Goal: Find specific page/section: Find specific page/section

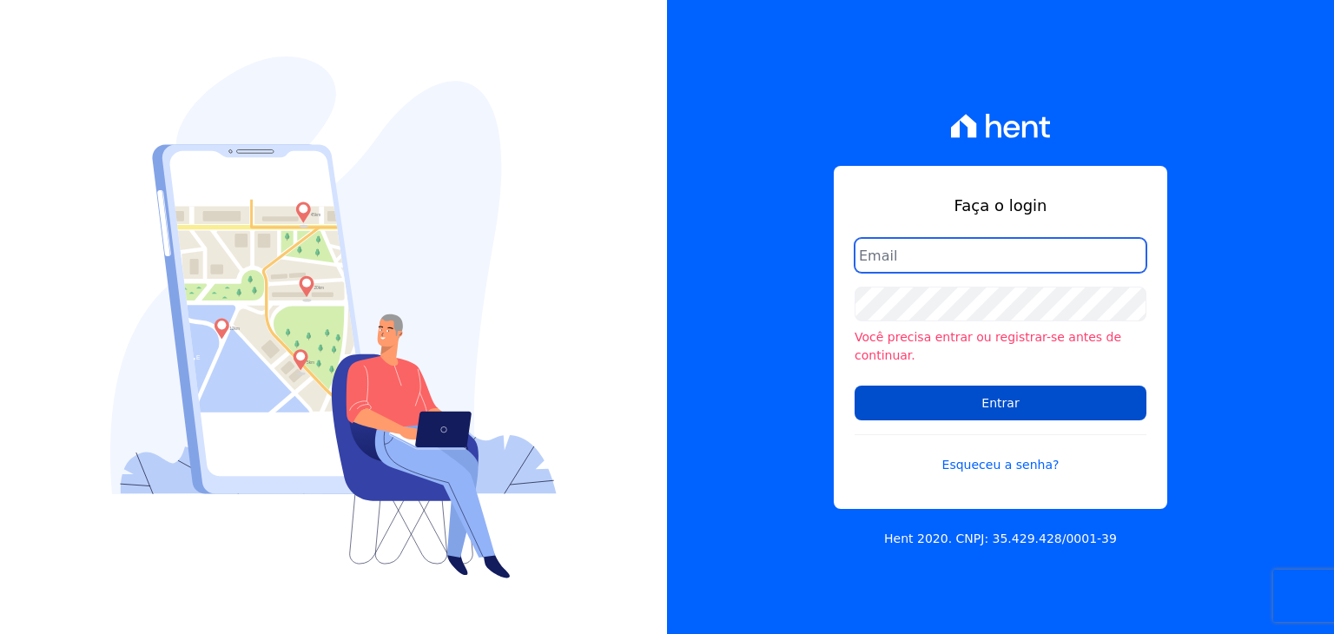
type input "[EMAIL_ADDRESS][DOMAIN_NAME]"
click at [939, 401] on input "Entrar" at bounding box center [1001, 403] width 292 height 35
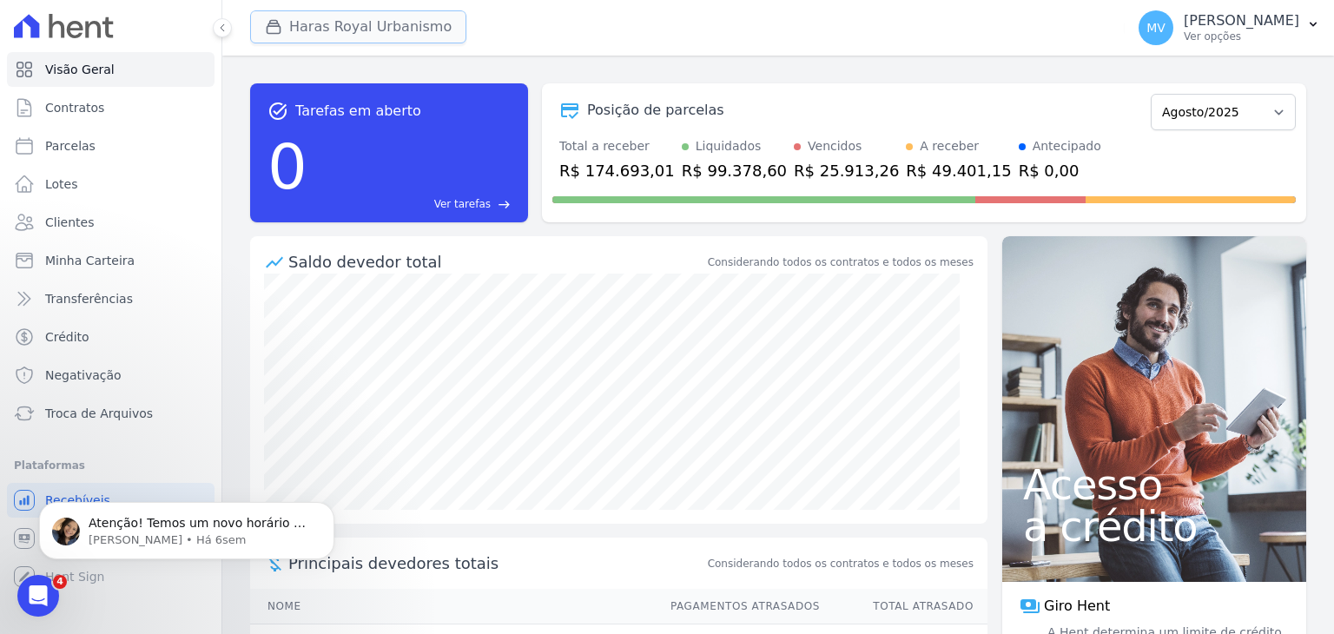
click at [314, 23] on button "Haras Royal Urbanismo" at bounding box center [358, 26] width 216 height 33
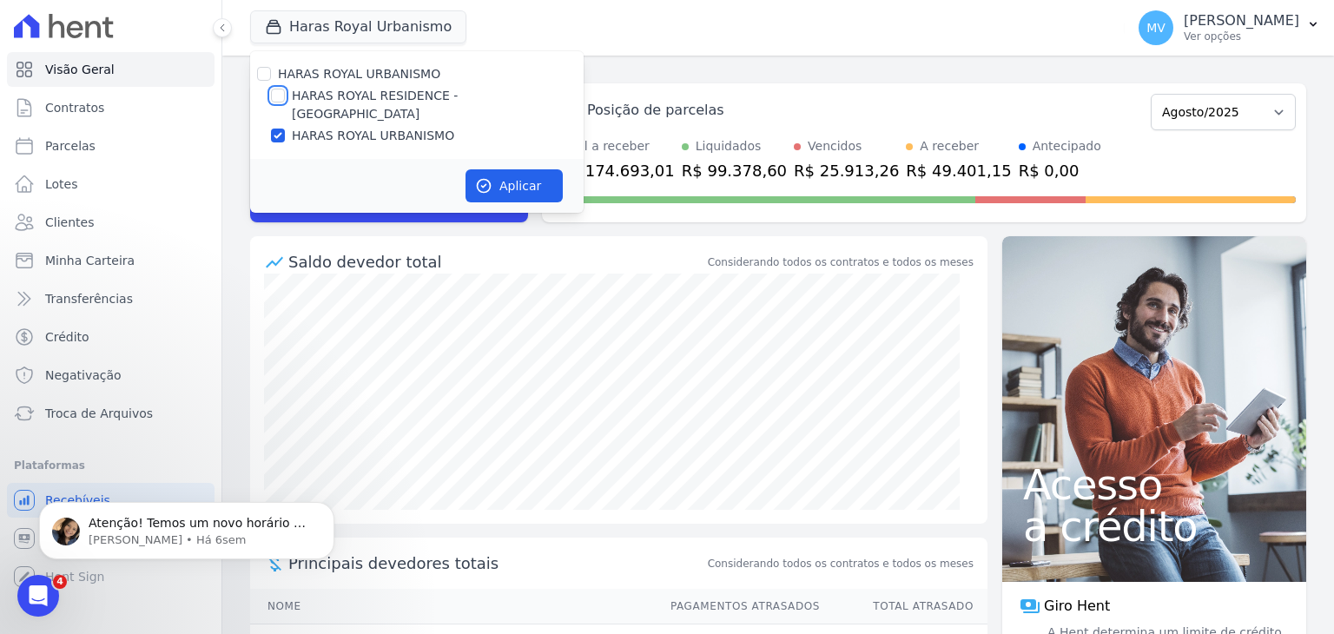
click at [271, 95] on input "HARAS ROYAL RESIDENCE - [GEOGRAPHIC_DATA]" at bounding box center [278, 96] width 14 height 14
checkbox input "true"
click at [499, 169] on button "Aplicar" at bounding box center [514, 185] width 97 height 33
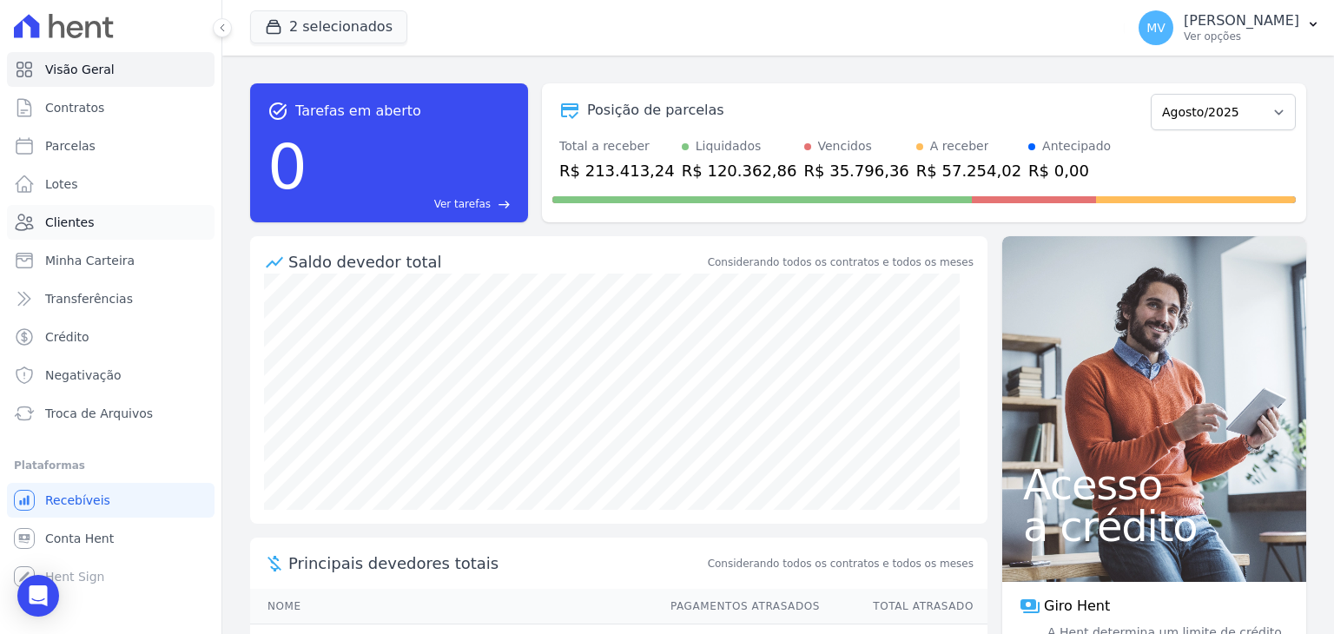
click at [56, 218] on span "Clientes" at bounding box center [69, 222] width 49 height 17
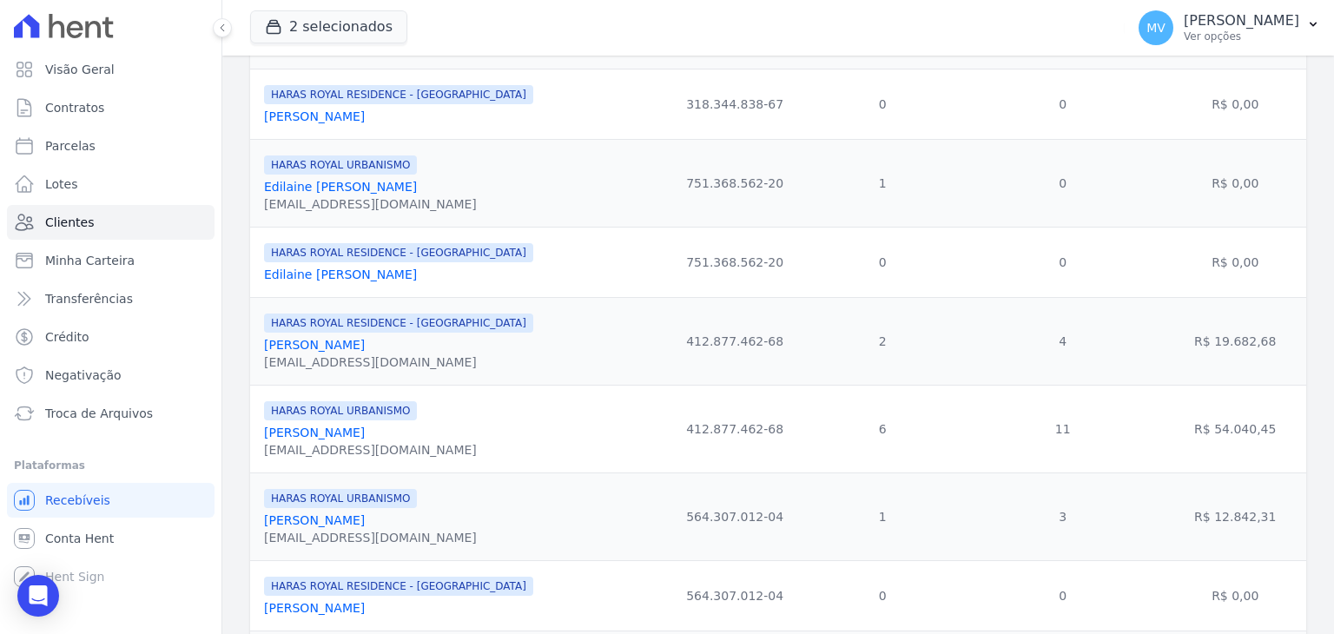
scroll to position [928, 0]
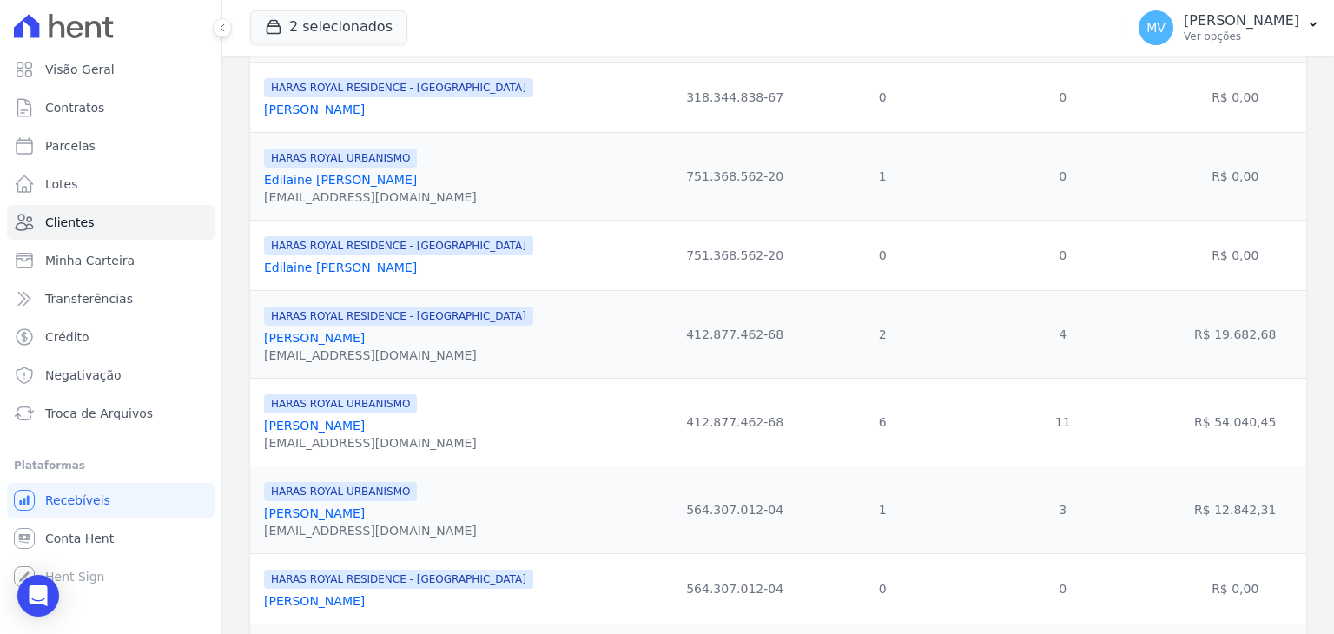
click at [321, 429] on link "[PERSON_NAME]" at bounding box center [314, 426] width 101 height 14
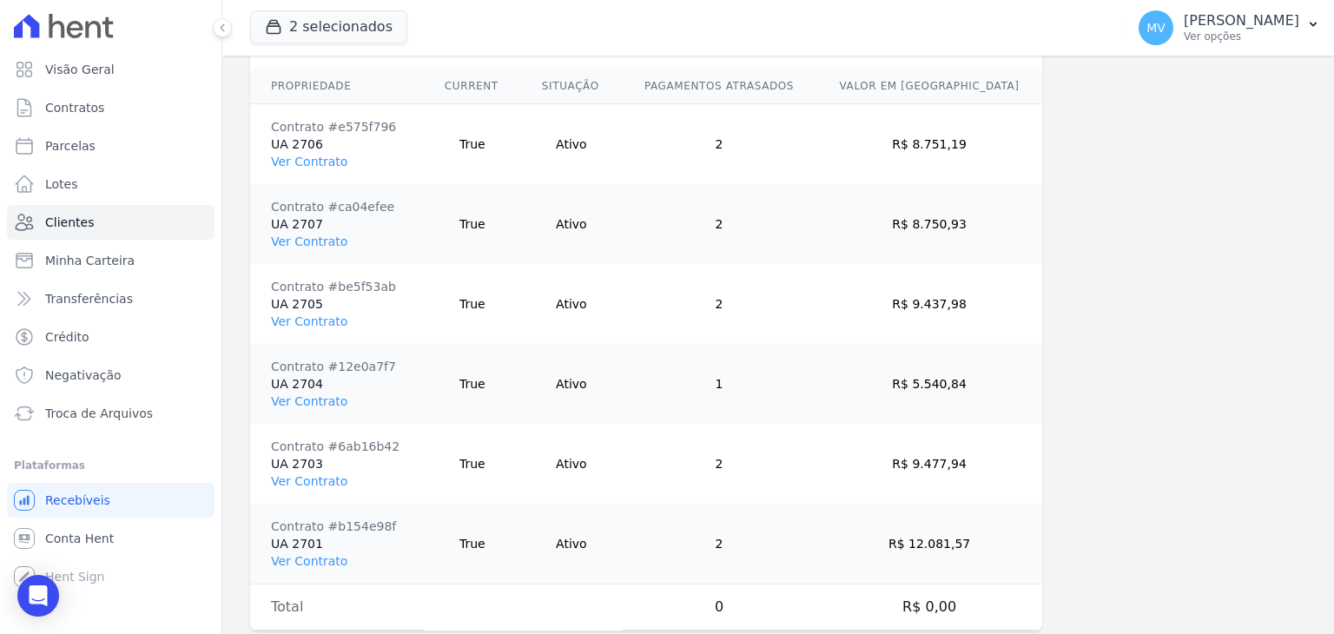
scroll to position [1367, 0]
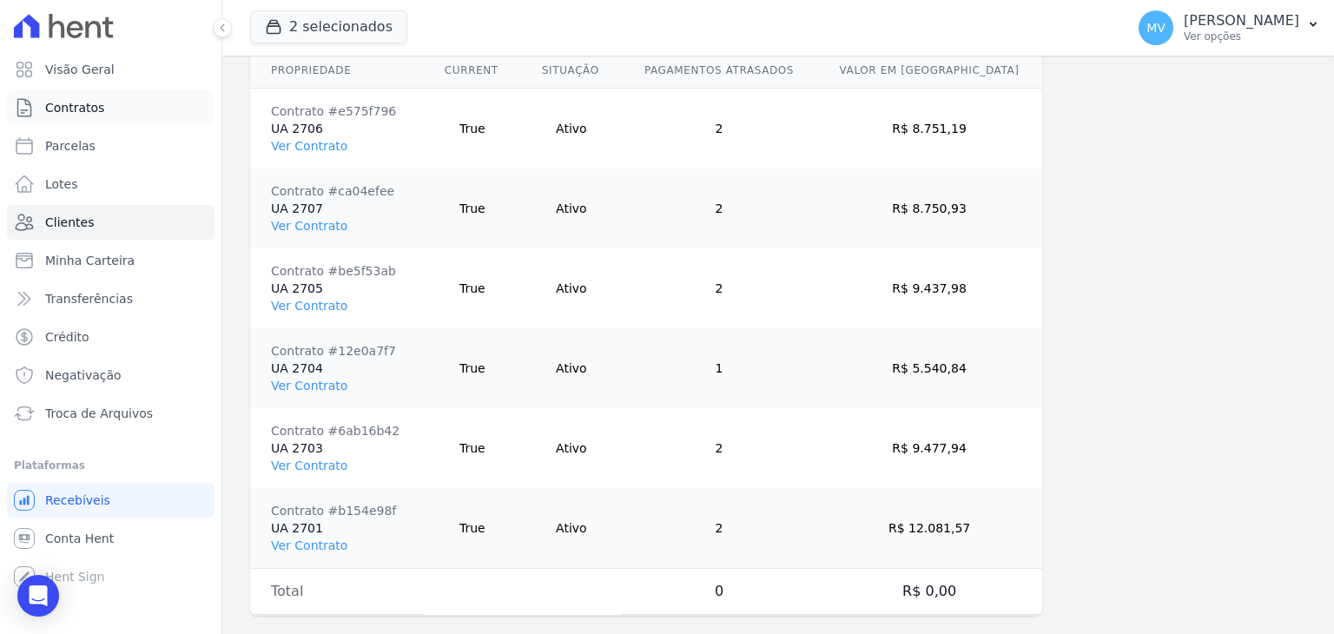
click at [76, 105] on span "Contratos" at bounding box center [74, 107] width 59 height 17
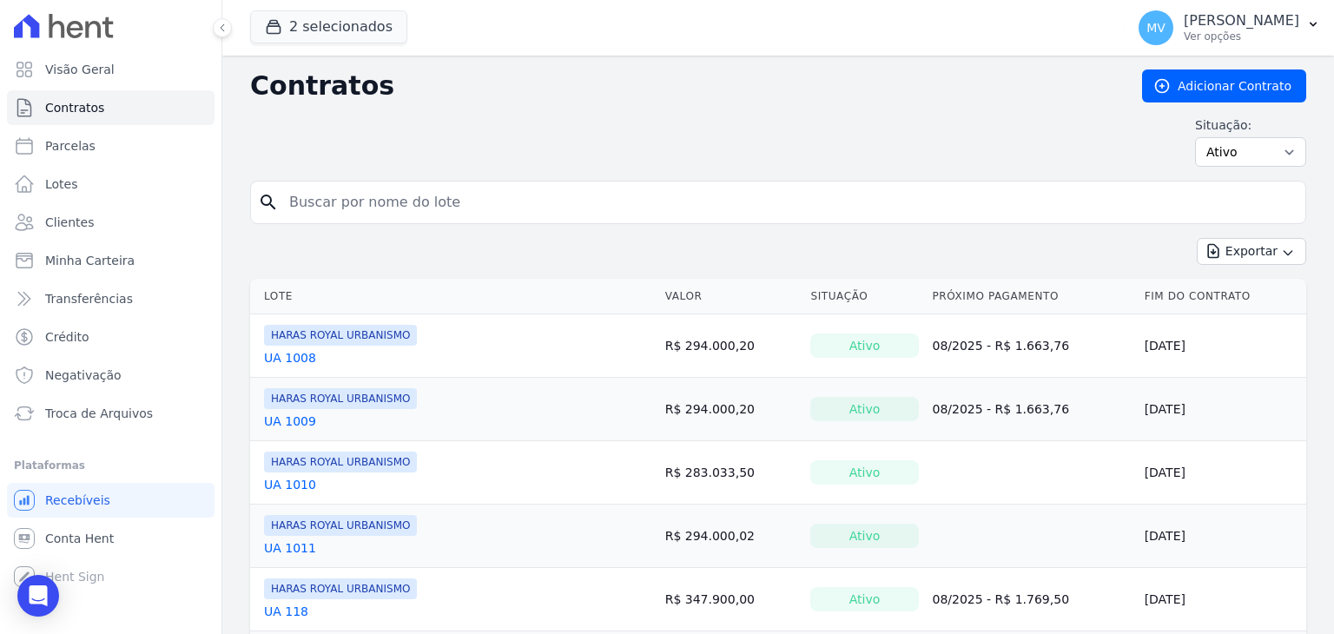
click at [671, 195] on input "search" at bounding box center [789, 202] width 1020 height 35
type input "[PERSON_NAME]"
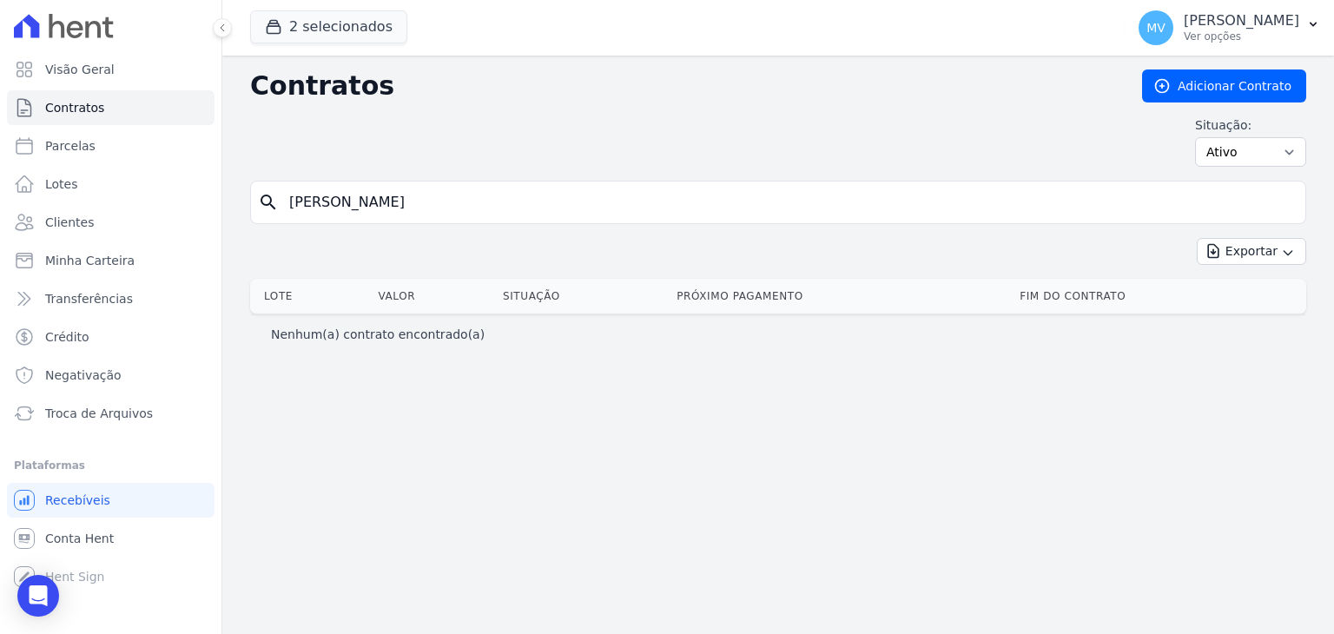
click at [691, 199] on input "[PERSON_NAME]" at bounding box center [789, 202] width 1020 height 35
type input "ELIOMA"
click at [691, 199] on input "ELIOMA" at bounding box center [789, 202] width 1020 height 35
drag, startPoint x: 691, startPoint y: 199, endPoint x: 171, endPoint y: 251, distance: 522.1
click at [171, 251] on div "Visão Geral Contratos [GEOGRAPHIC_DATA] Lotes Clientes Minha Carteira Transferê…" at bounding box center [667, 317] width 1334 height 634
